Goal: Find specific page/section: Find specific page/section

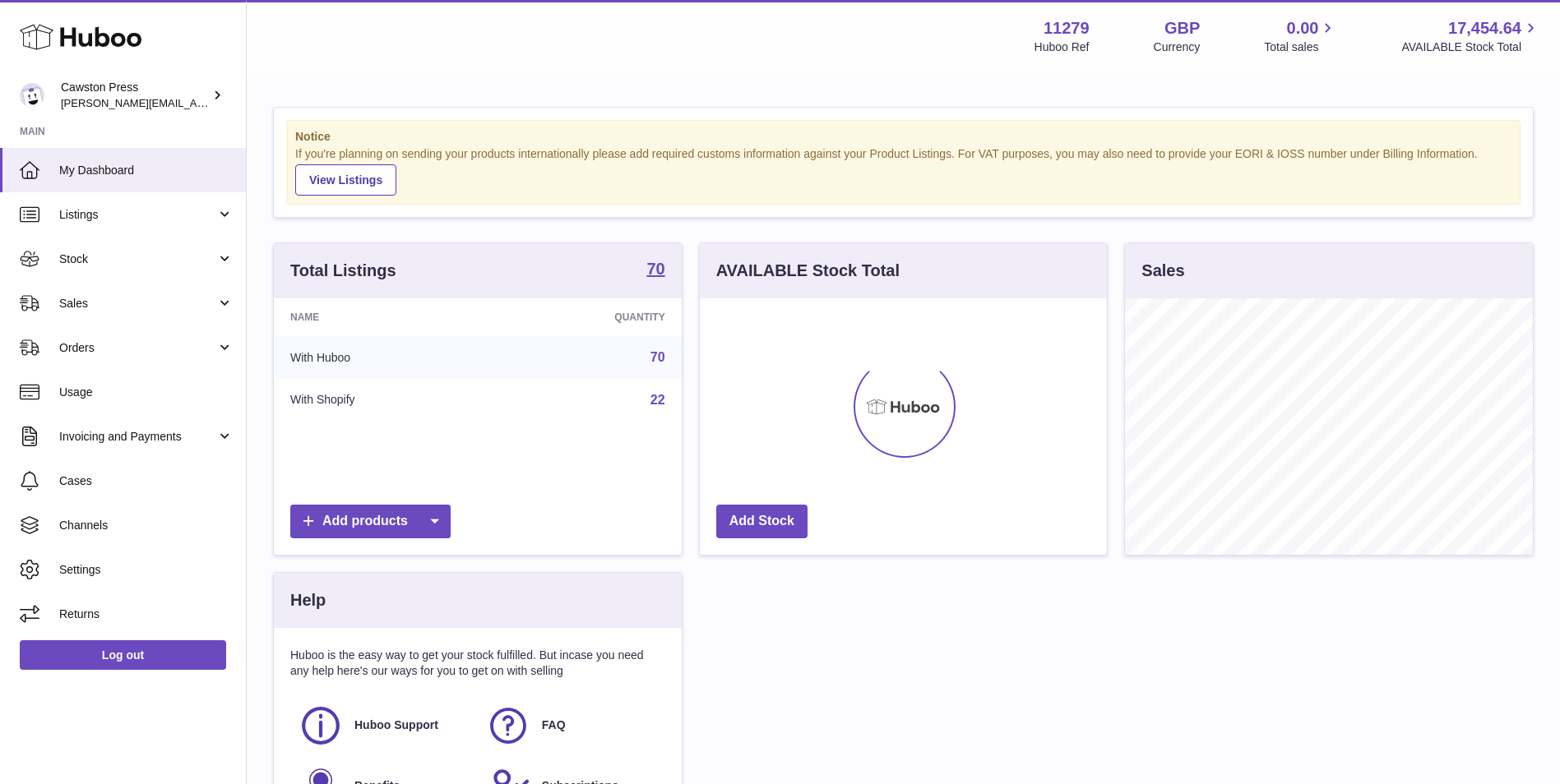
scroll to position [257, 407]
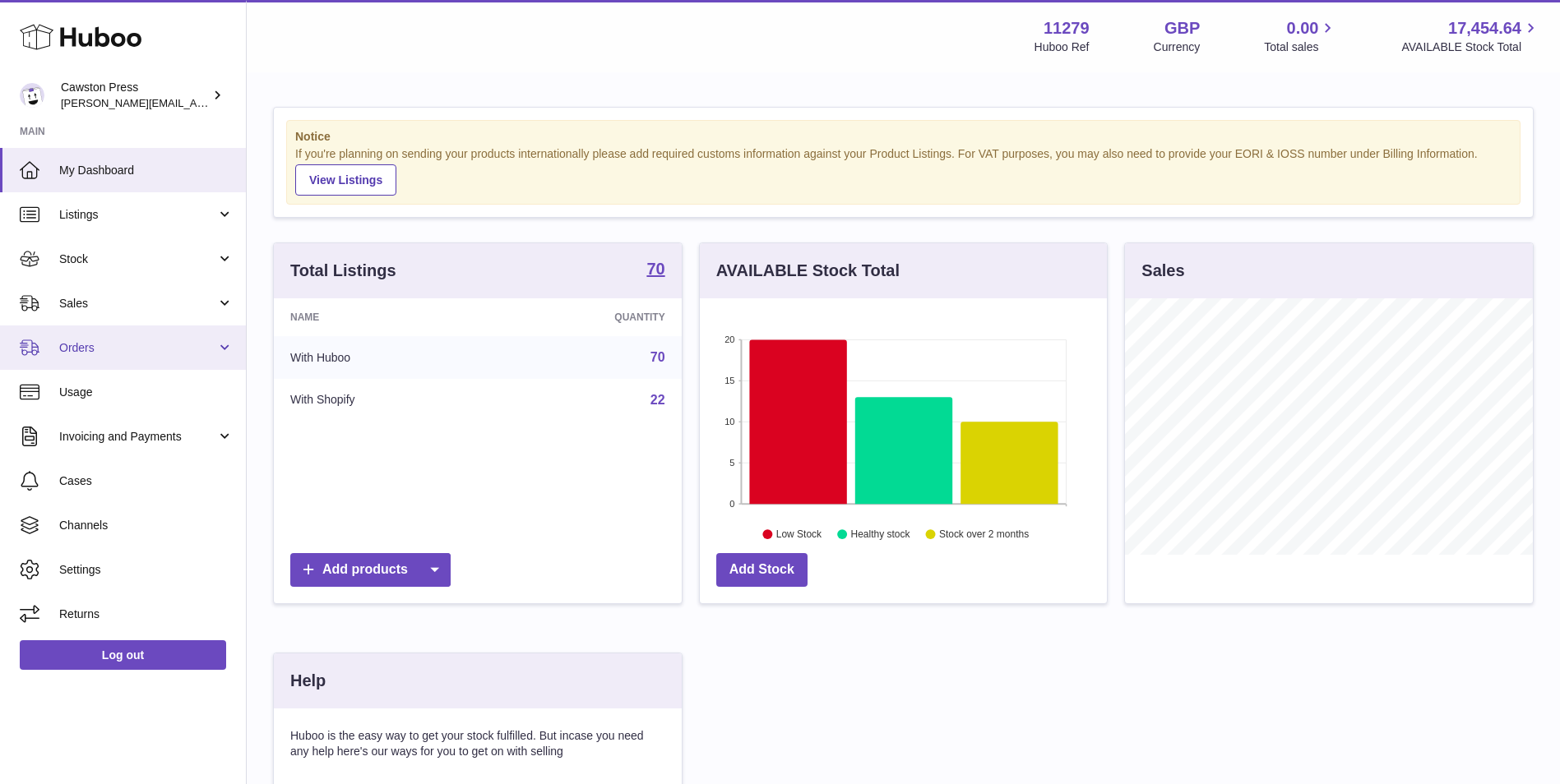
click at [123, 349] on span "Orders" at bounding box center [138, 348] width 157 height 15
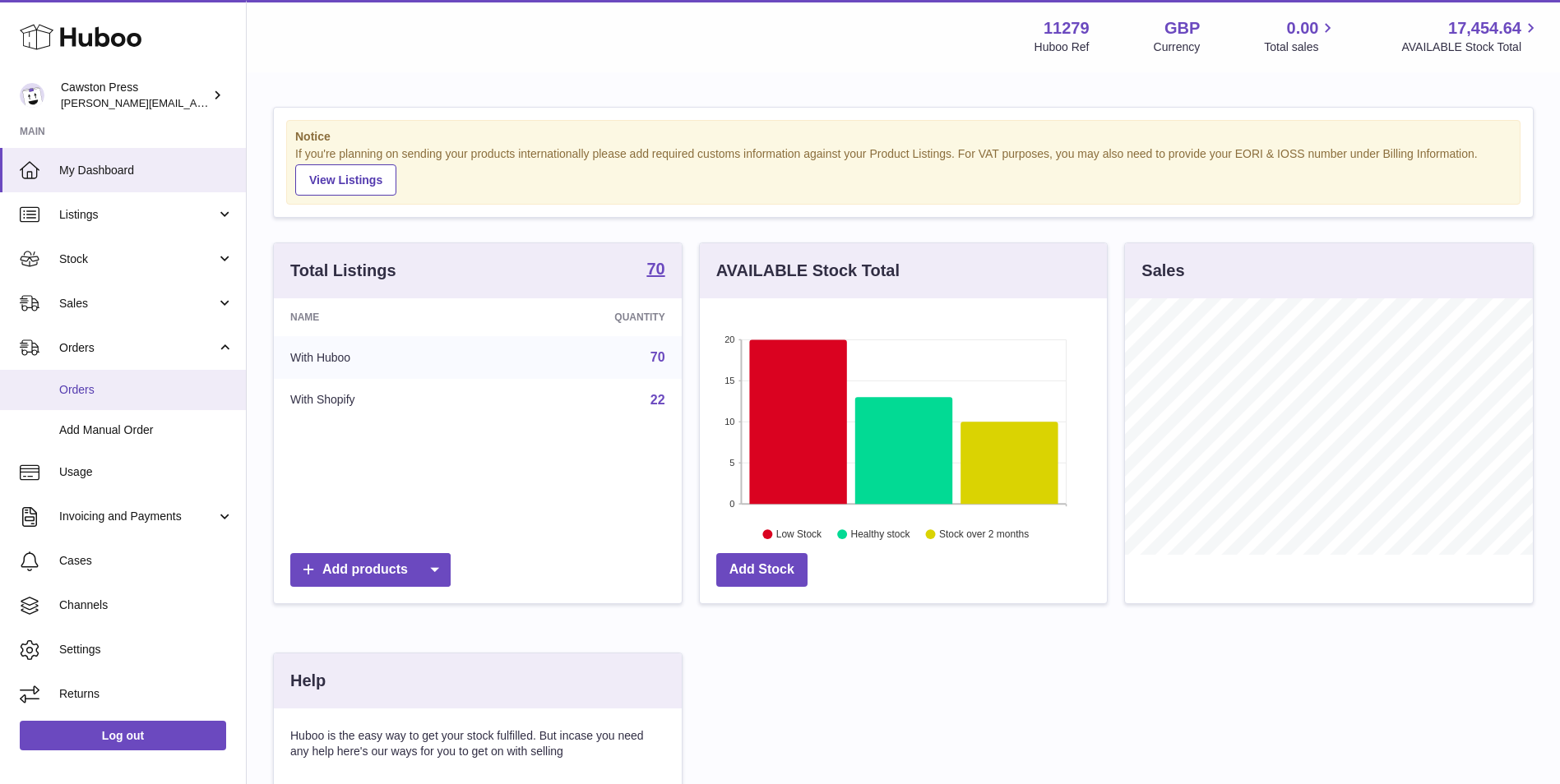
click at [120, 383] on span "Orders" at bounding box center [146, 390] width 174 height 15
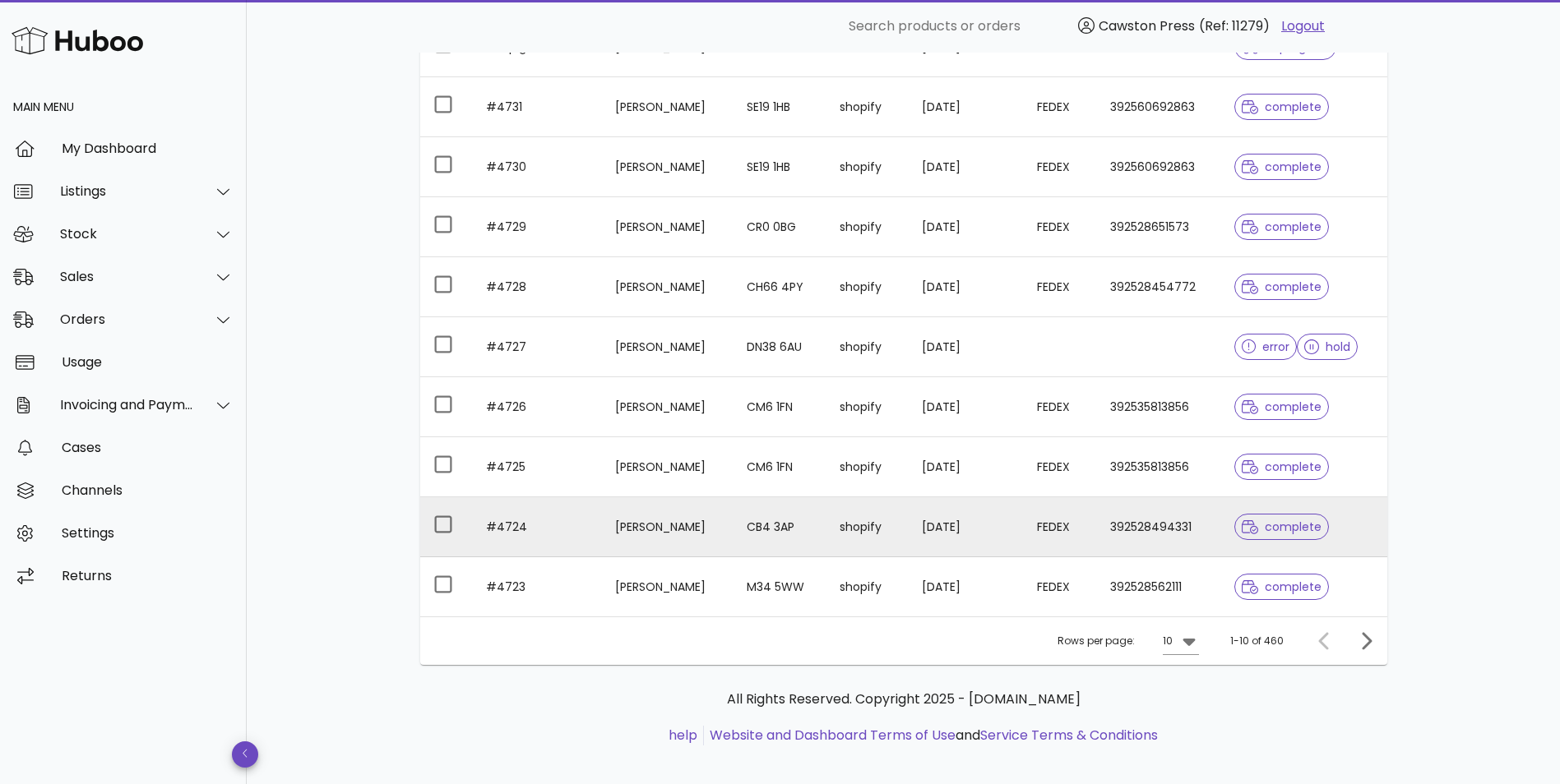
scroll to position [298, 0]
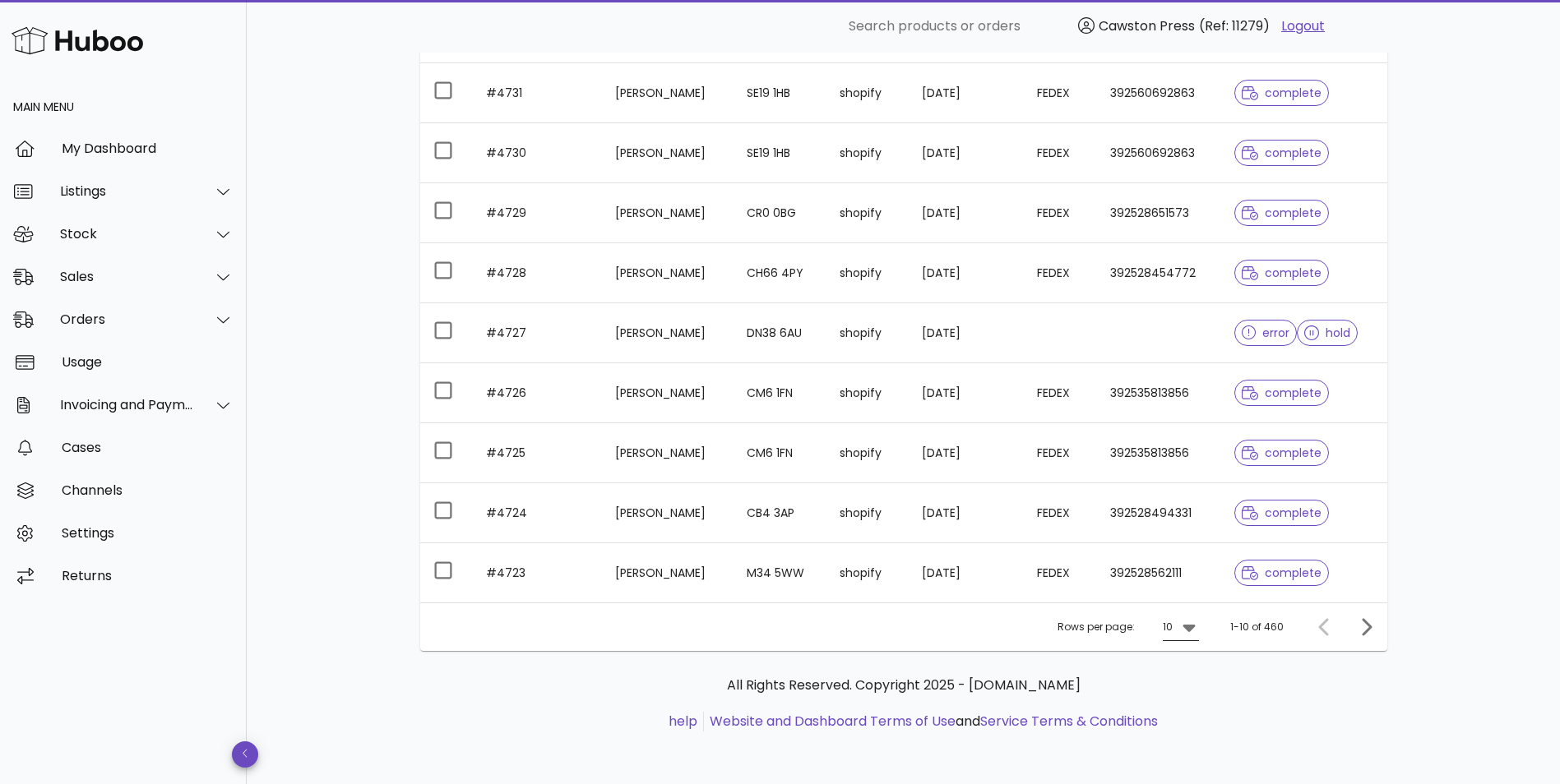
click at [1193, 632] on icon at bounding box center [1188, 627] width 20 height 20
click at [1186, 719] on div "50" at bounding box center [1186, 719] width 16 height 15
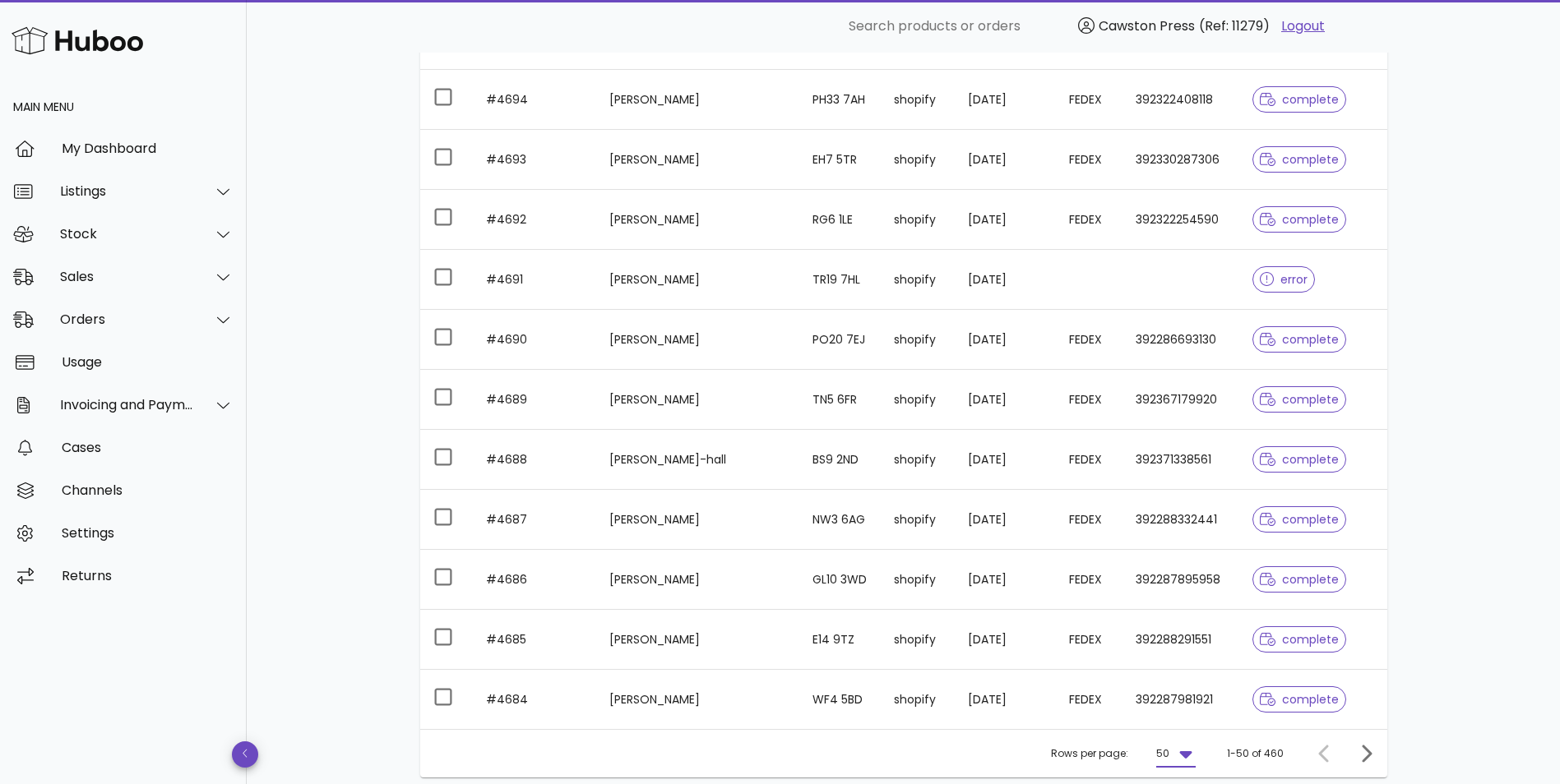
scroll to position [2137, 0]
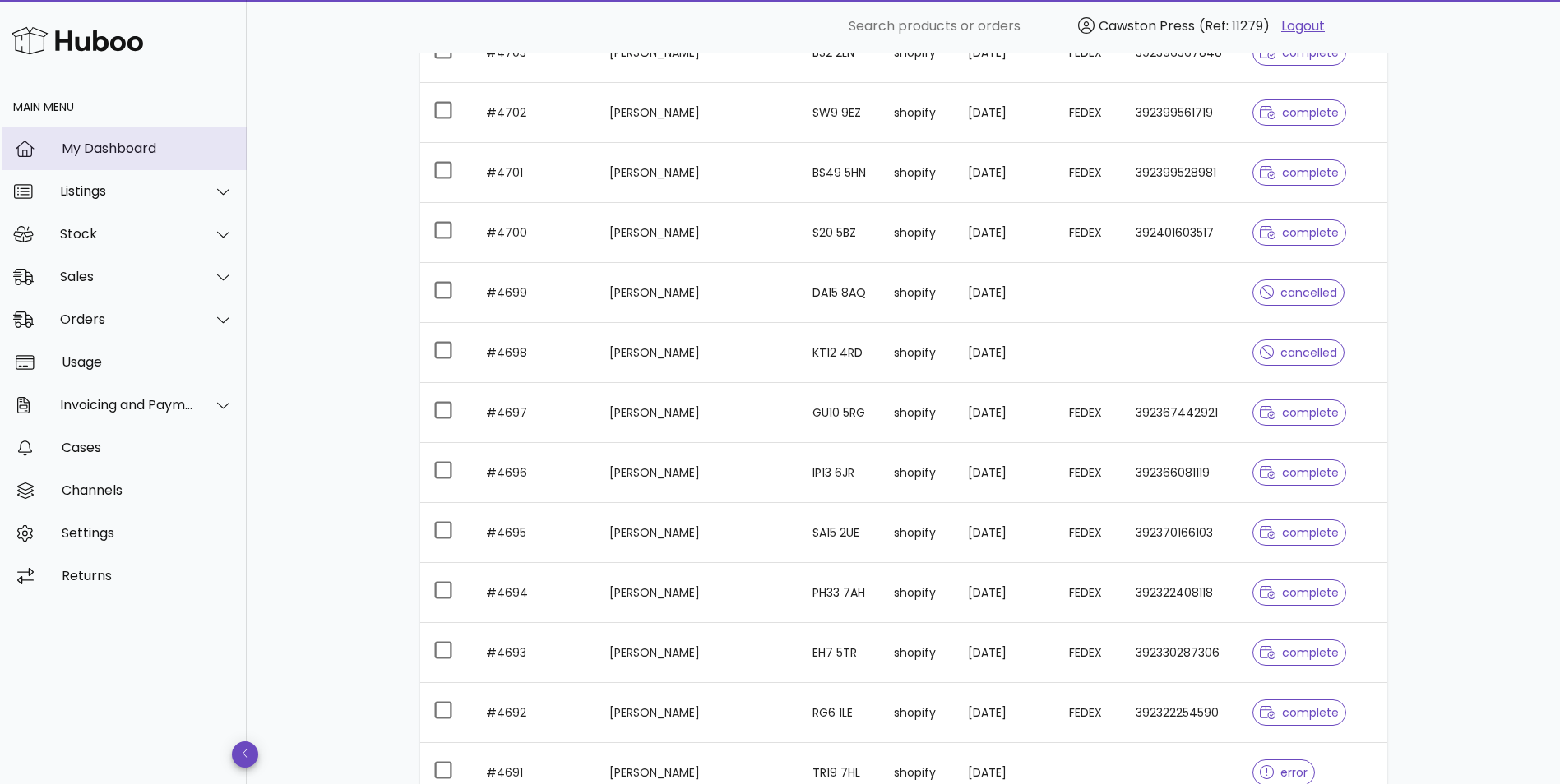
click at [93, 144] on div "My Dashboard" at bounding box center [148, 148] width 172 height 15
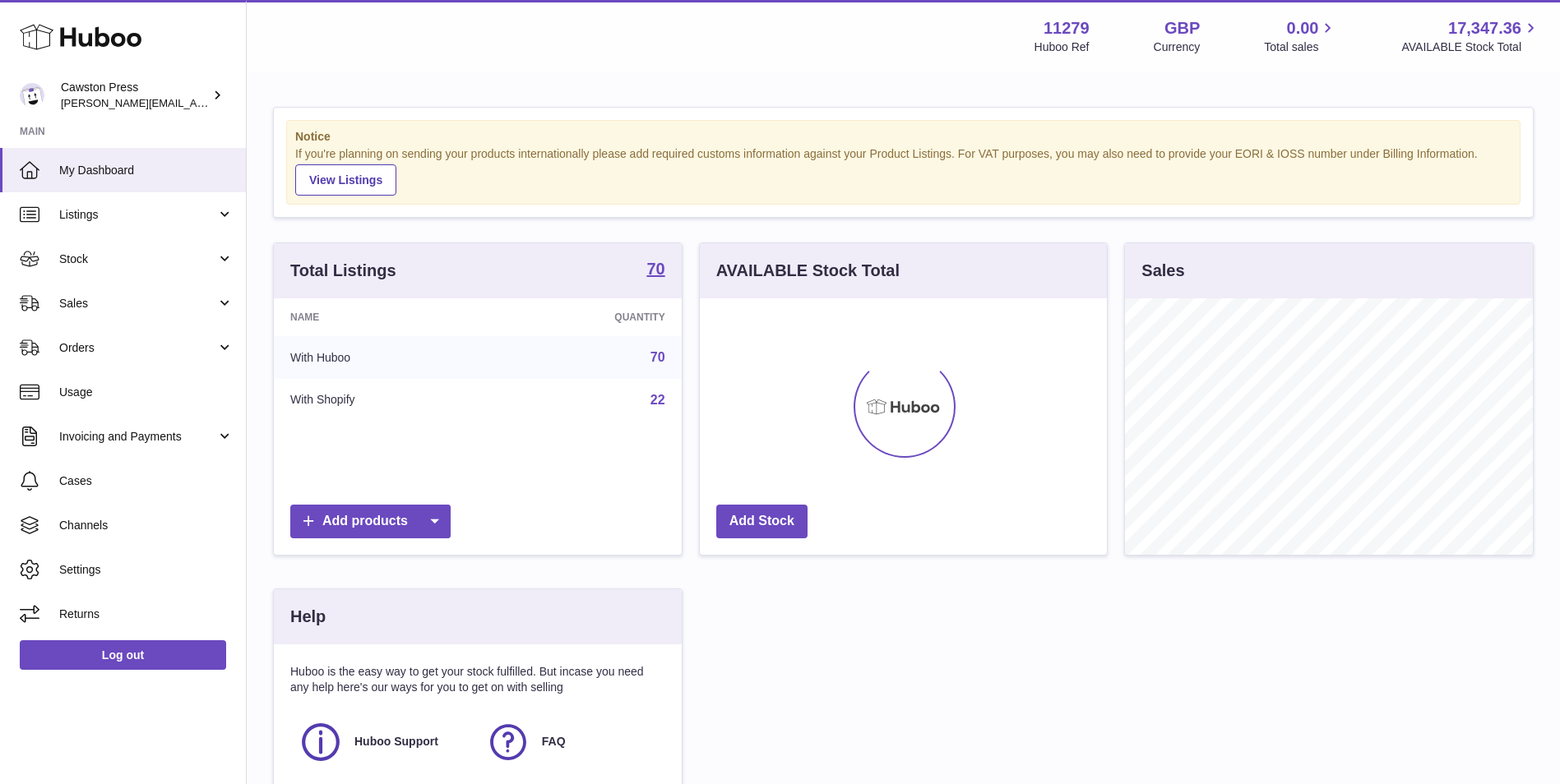
scroll to position [257, 407]
